Goal: Information Seeking & Learning: Learn about a topic

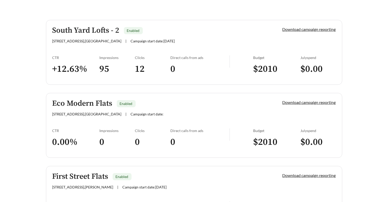
scroll to position [143, 0]
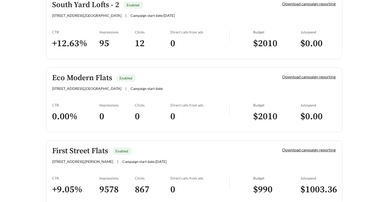
click at [102, 78] on h5 "Eco Modern Flats" at bounding box center [82, 78] width 60 height 8
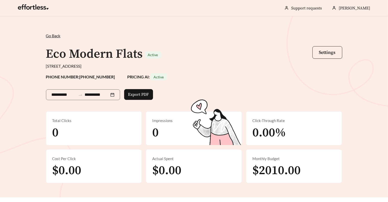
click at [55, 37] on span "Go Back" at bounding box center [53, 35] width 15 height 5
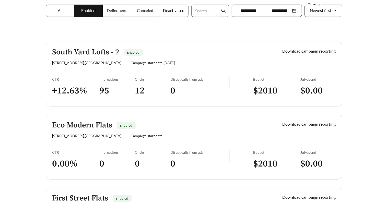
scroll to position [95, 0]
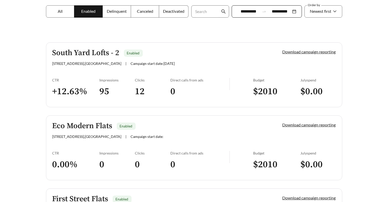
click at [93, 124] on h5 "Eco Modern Flats" at bounding box center [82, 126] width 60 height 8
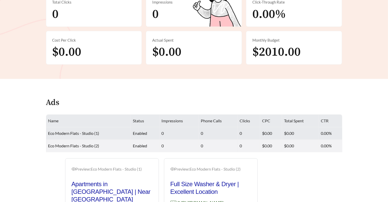
scroll to position [126, 0]
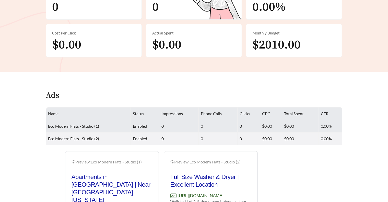
click at [82, 127] on span "Eco Modern Flats - Studio (1)" at bounding box center [73, 126] width 51 height 5
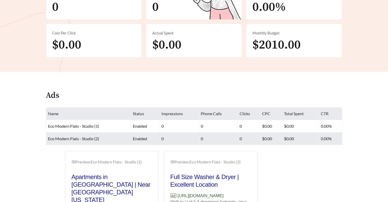
click at [99, 135] on td "Eco Modern Flats - Studio (2)" at bounding box center [88, 139] width 85 height 13
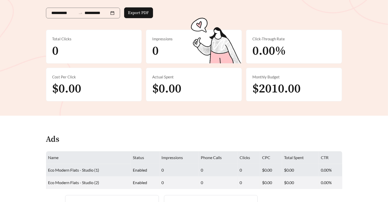
scroll to position [83, 0]
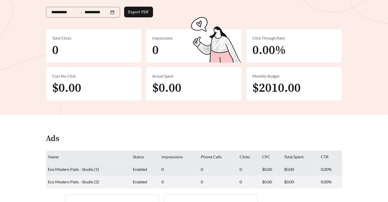
click at [76, 168] on span "Eco Modern Flats - Studio (1)" at bounding box center [73, 169] width 51 height 5
click at [105, 171] on td "Eco Modern Flats - Studio (1)" at bounding box center [88, 169] width 85 height 13
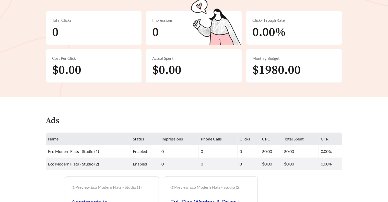
scroll to position [0, 0]
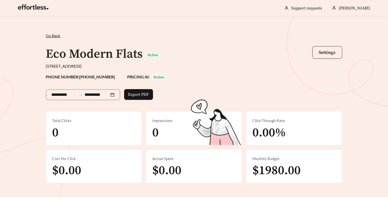
click at [118, 57] on h1 "Eco Modern Flats" at bounding box center [94, 54] width 97 height 15
click at [52, 36] on span "Go Back" at bounding box center [53, 35] width 15 height 5
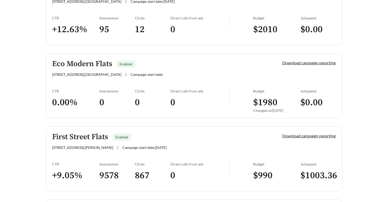
scroll to position [157, 0]
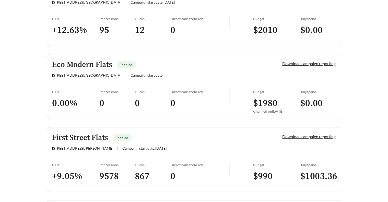
click at [103, 64] on h5 "Eco Modern Flats" at bounding box center [82, 65] width 60 height 8
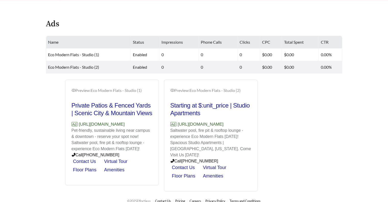
scroll to position [198, 0]
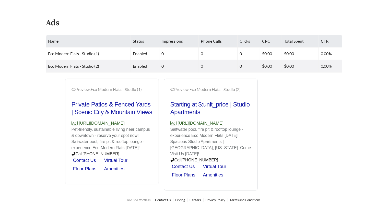
click at [73, 89] on icon "eye" at bounding box center [74, 89] width 4 height 4
click at [75, 89] on div "Preview: Eco Modern Flats - Studio (1)" at bounding box center [112, 89] width 81 height 6
click at [83, 90] on div "Preview: Eco Modern Flats - Studio (1)" at bounding box center [112, 89] width 81 height 6
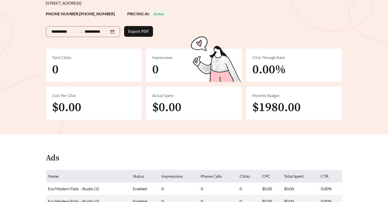
scroll to position [0, 0]
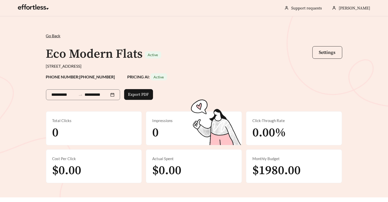
click at [52, 36] on span "Go Back" at bounding box center [53, 35] width 15 height 5
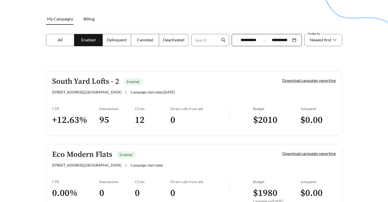
scroll to position [66, 0]
click at [92, 81] on h5 "South Yard Lofts - 2" at bounding box center [85, 81] width 67 height 8
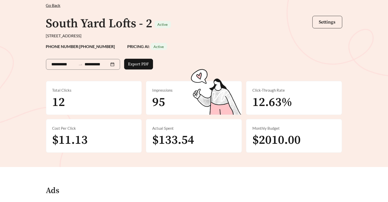
scroll to position [32, 0]
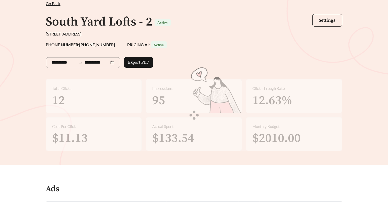
click at [55, 3] on span "Go Back" at bounding box center [53, 3] width 15 height 5
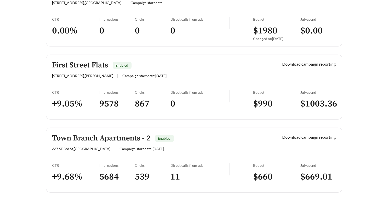
scroll to position [245, 0]
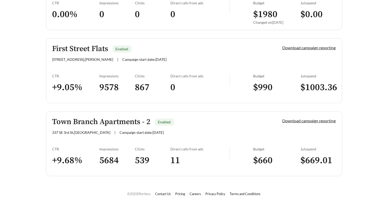
click at [98, 47] on h5 "First Street Flats" at bounding box center [80, 49] width 56 height 8
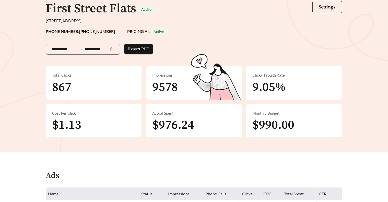
scroll to position [45, 0]
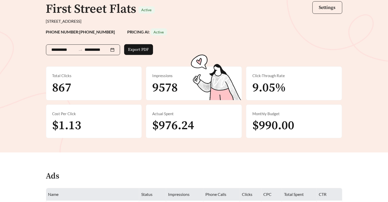
click at [68, 50] on input "**********" at bounding box center [64, 50] width 25 height 6
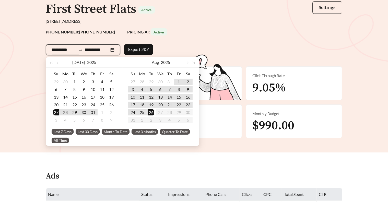
type input "**********"
click at [224, 32] on div "PHONE NUMBER: [PHONE_NUMBER] PRICING AI: Active" at bounding box center [194, 31] width 297 height 7
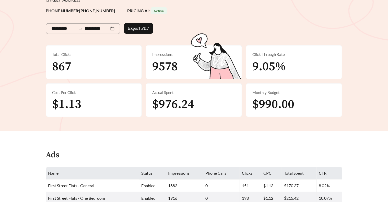
scroll to position [66, 0]
click at [144, 31] on span "Export PDF" at bounding box center [138, 29] width 21 height 6
click at [192, 25] on div "**********" at bounding box center [194, 28] width 297 height 27
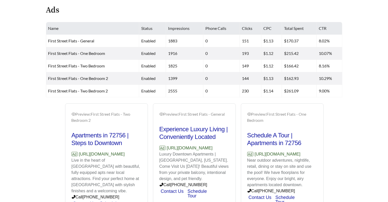
scroll to position [211, 0]
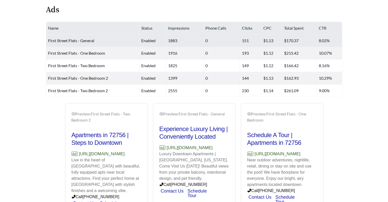
click at [80, 42] on span "First Street Flats - General" at bounding box center [71, 40] width 46 height 5
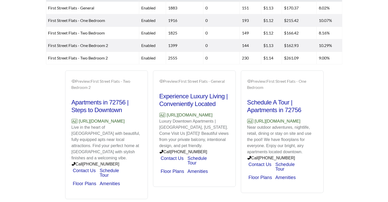
scroll to position [262, 0]
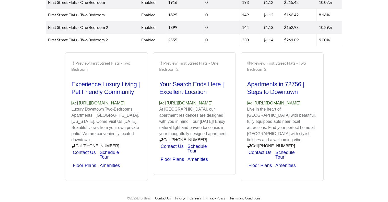
click at [275, 118] on p "Live in the heart of [GEOGRAPHIC_DATA] with beautiful, fully equipped apts near…" at bounding box center [283, 124] width 70 height 37
click at [274, 92] on h2 "Apartments in 72756 | Steps to Downtown" at bounding box center [283, 88] width 70 height 15
click at [175, 88] on h2 "Your Search Ends Here | Excellent Location" at bounding box center [195, 88] width 70 height 15
click at [83, 77] on div "Preview: First Street Flats - Two Bedroom Experience Luxury Living | Pet Friend…" at bounding box center [107, 117] width 70 height 115
click at [114, 89] on h2 "Experience Luxury Living | Pet Friendly Community" at bounding box center [107, 88] width 70 height 15
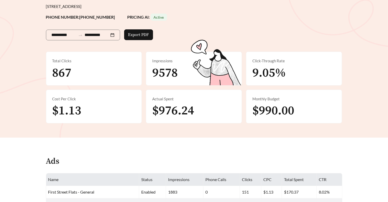
scroll to position [0, 0]
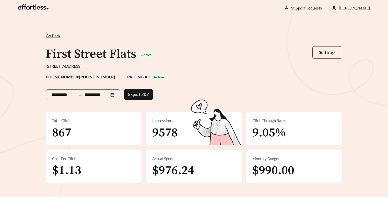
click at [53, 36] on span "Go Back" at bounding box center [53, 35] width 15 height 5
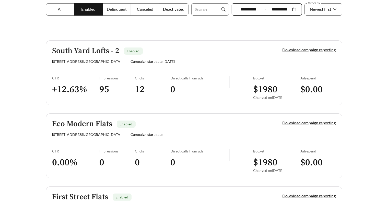
scroll to position [102, 0]
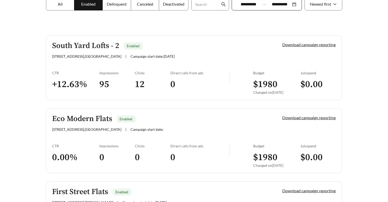
click at [83, 119] on h5 "Eco Modern Flats" at bounding box center [82, 119] width 60 height 8
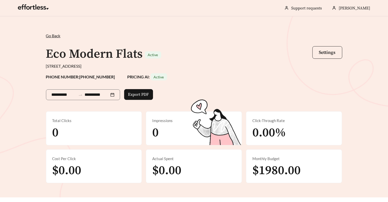
click at [47, 34] on span "Go Back" at bounding box center [53, 35] width 15 height 5
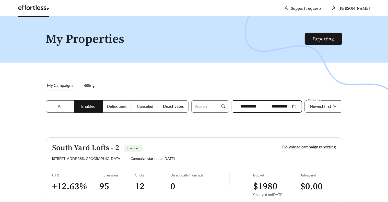
click at [38, 6] on link at bounding box center [33, 8] width 31 height 5
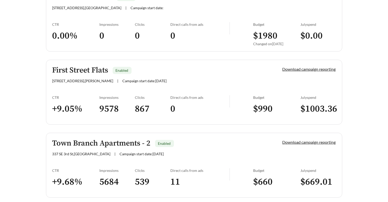
scroll to position [245, 0]
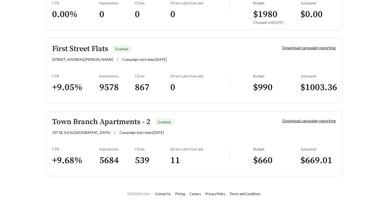
click at [139, 161] on h3 "539" at bounding box center [153, 161] width 36 height 12
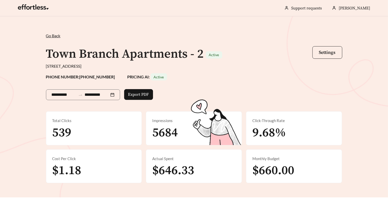
click at [171, 136] on span "5684" at bounding box center [165, 132] width 26 height 15
click at [174, 155] on div "Actual Spent $646.33" at bounding box center [194, 167] width 96 height 34
